Goal: Task Accomplishment & Management: Use online tool/utility

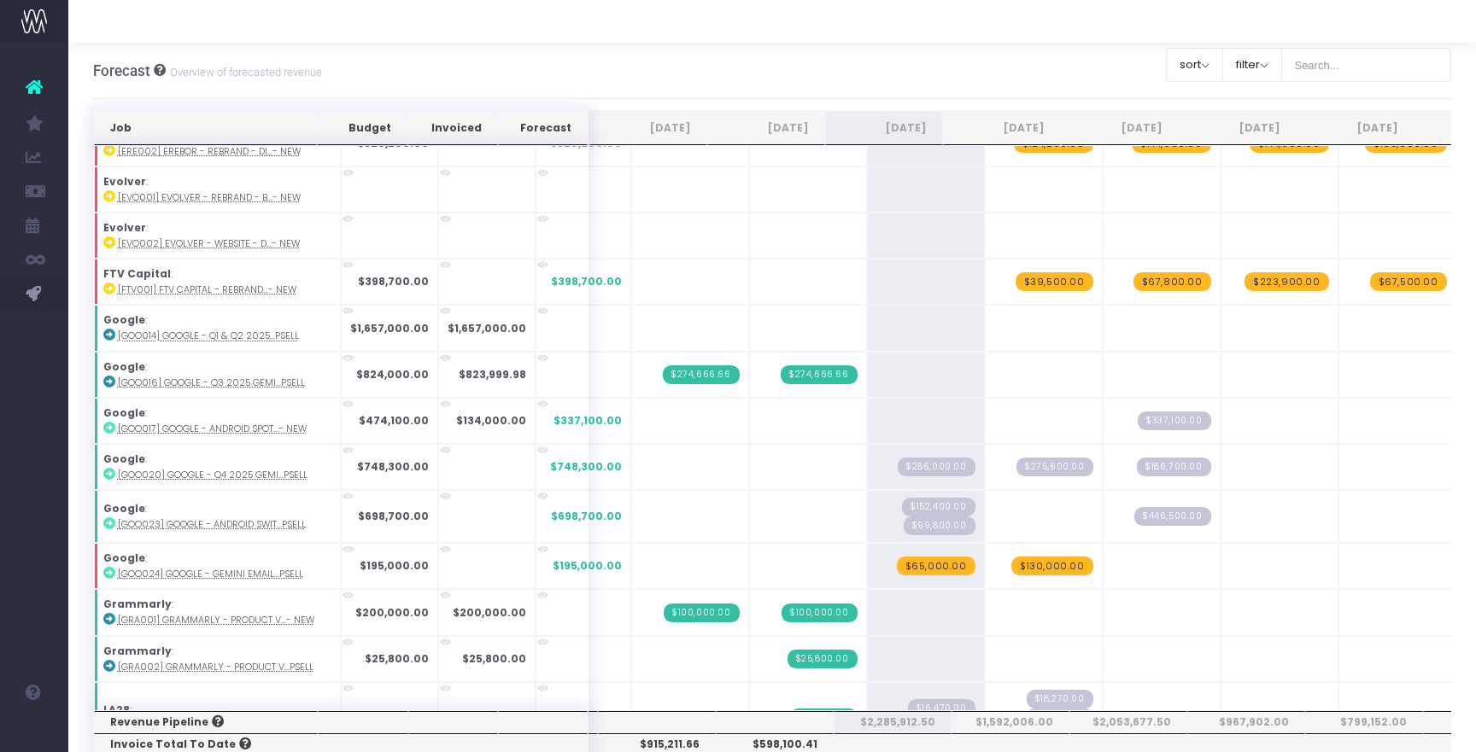
scroll to position [900, 0]
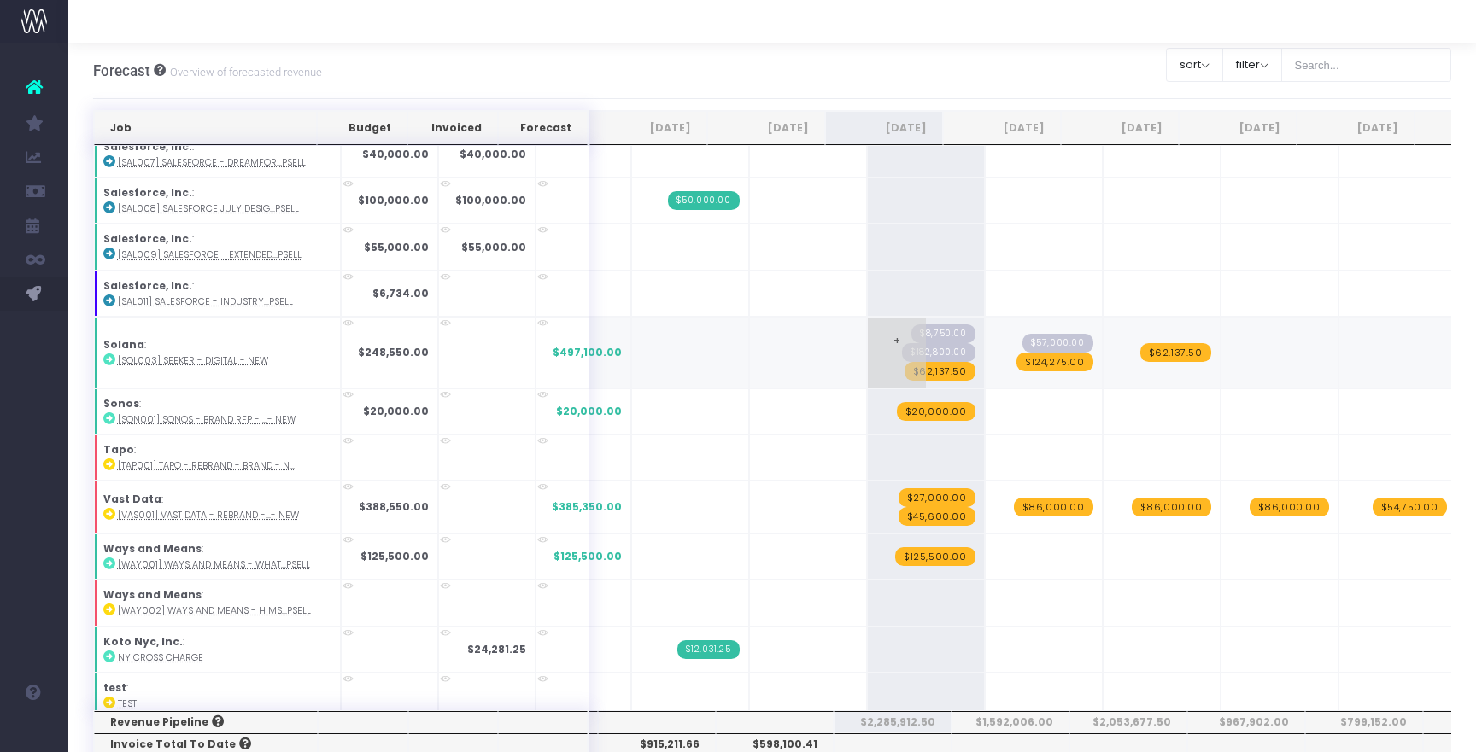
click at [904, 369] on span "$62,137.50" at bounding box center [939, 371] width 71 height 19
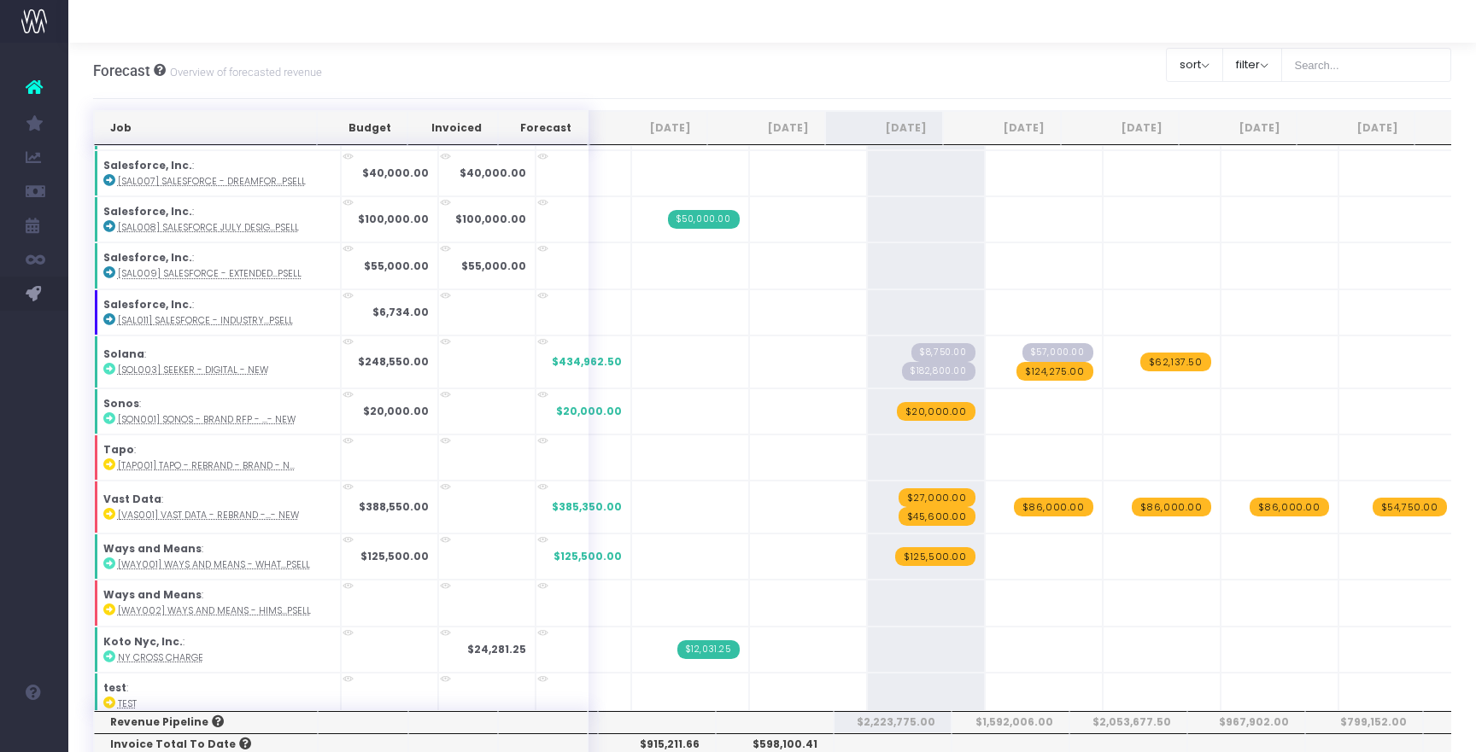
click at [1021, 362] on span "$124,275.00" at bounding box center [1054, 371] width 77 height 19
click at [1162, 359] on span "$62,137.50" at bounding box center [1175, 362] width 71 height 19
